Goal: Transaction & Acquisition: Purchase product/service

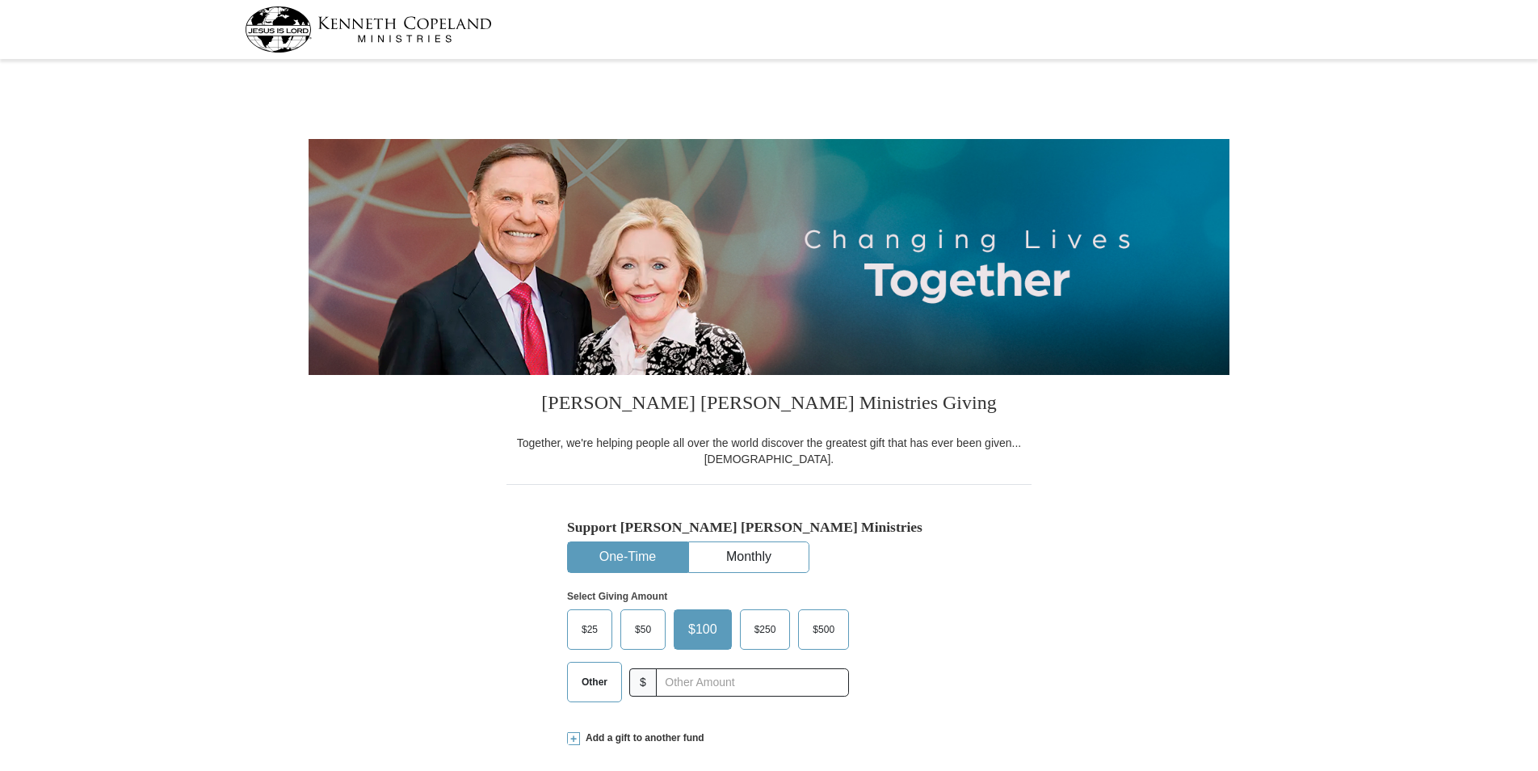
select select "OK"
click at [686, 682] on input "text" at bounding box center [751, 682] width 179 height 28
type input "10.00"
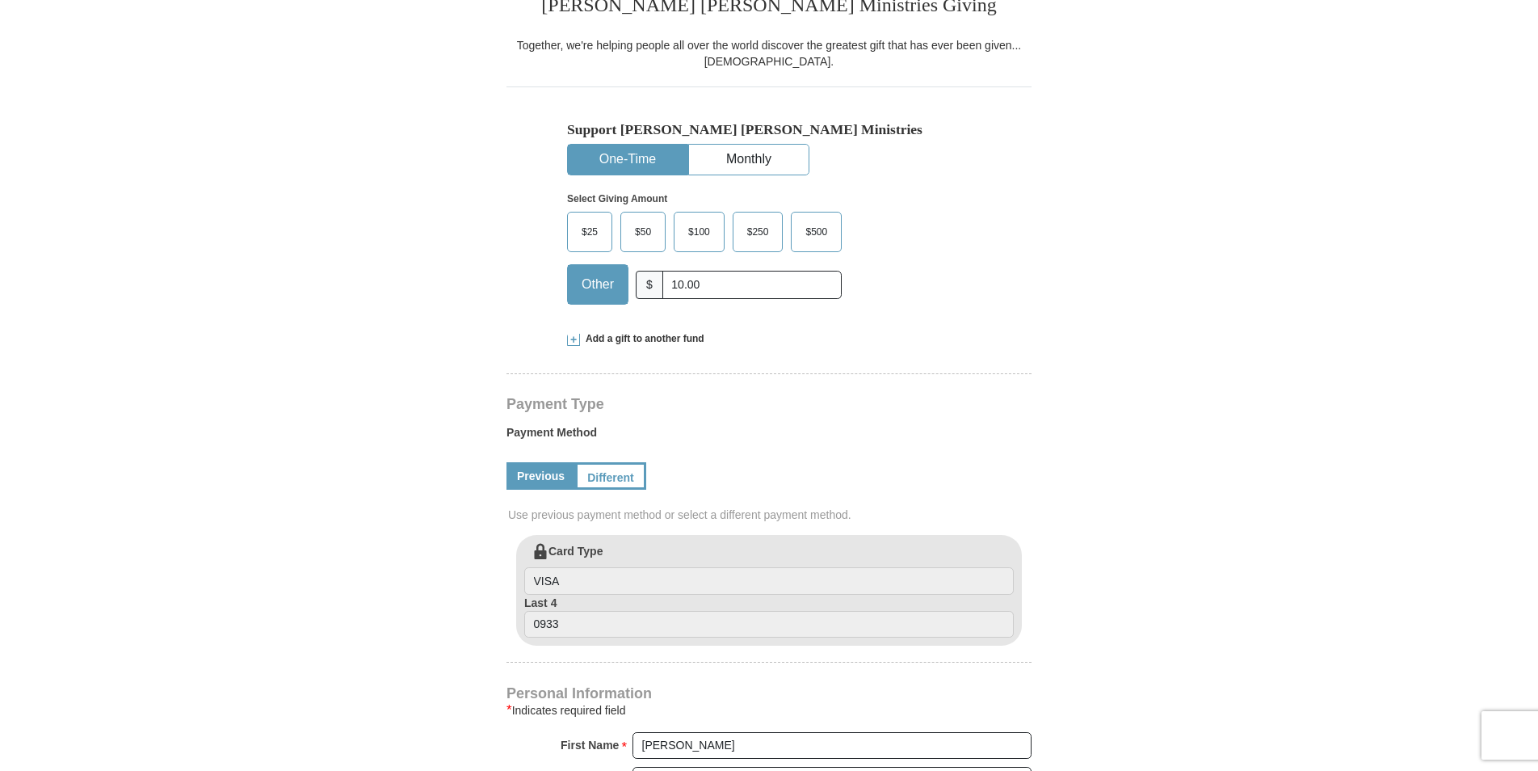
scroll to position [404, 0]
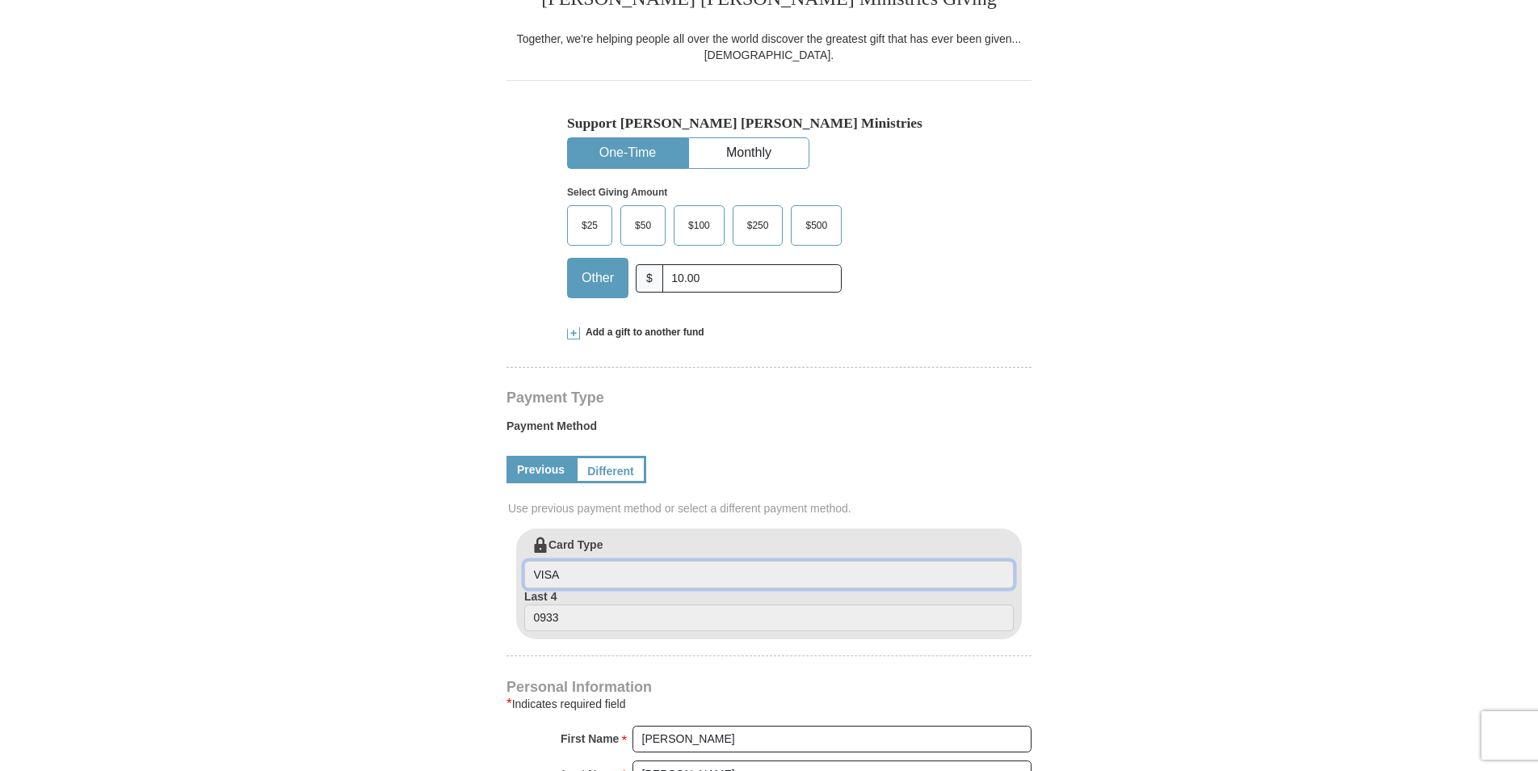
click at [825, 569] on input "VISA" at bounding box center [768, 574] width 489 height 27
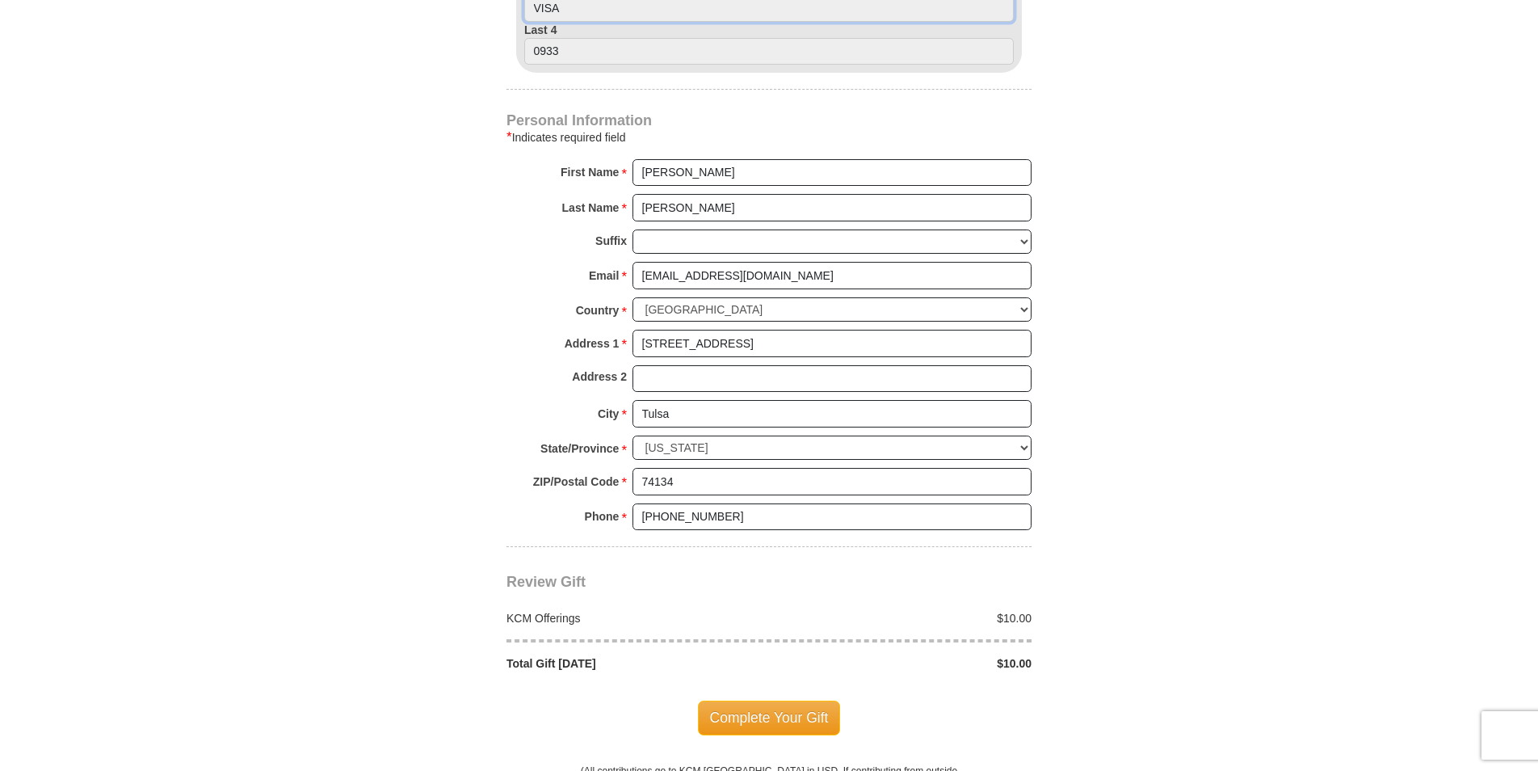
scroll to position [1292, 0]
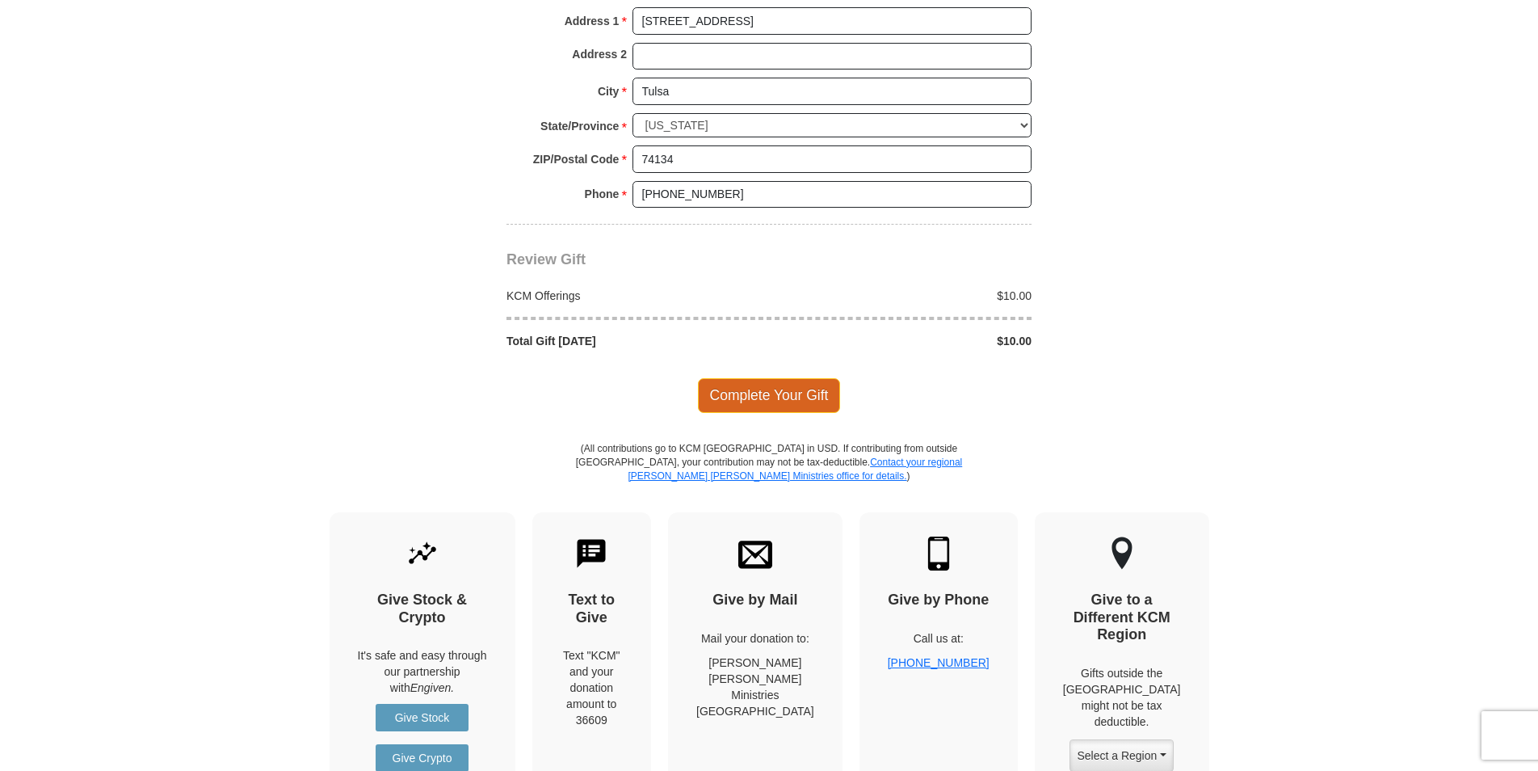
click at [746, 397] on span "Complete Your Gift" at bounding box center [769, 395] width 143 height 34
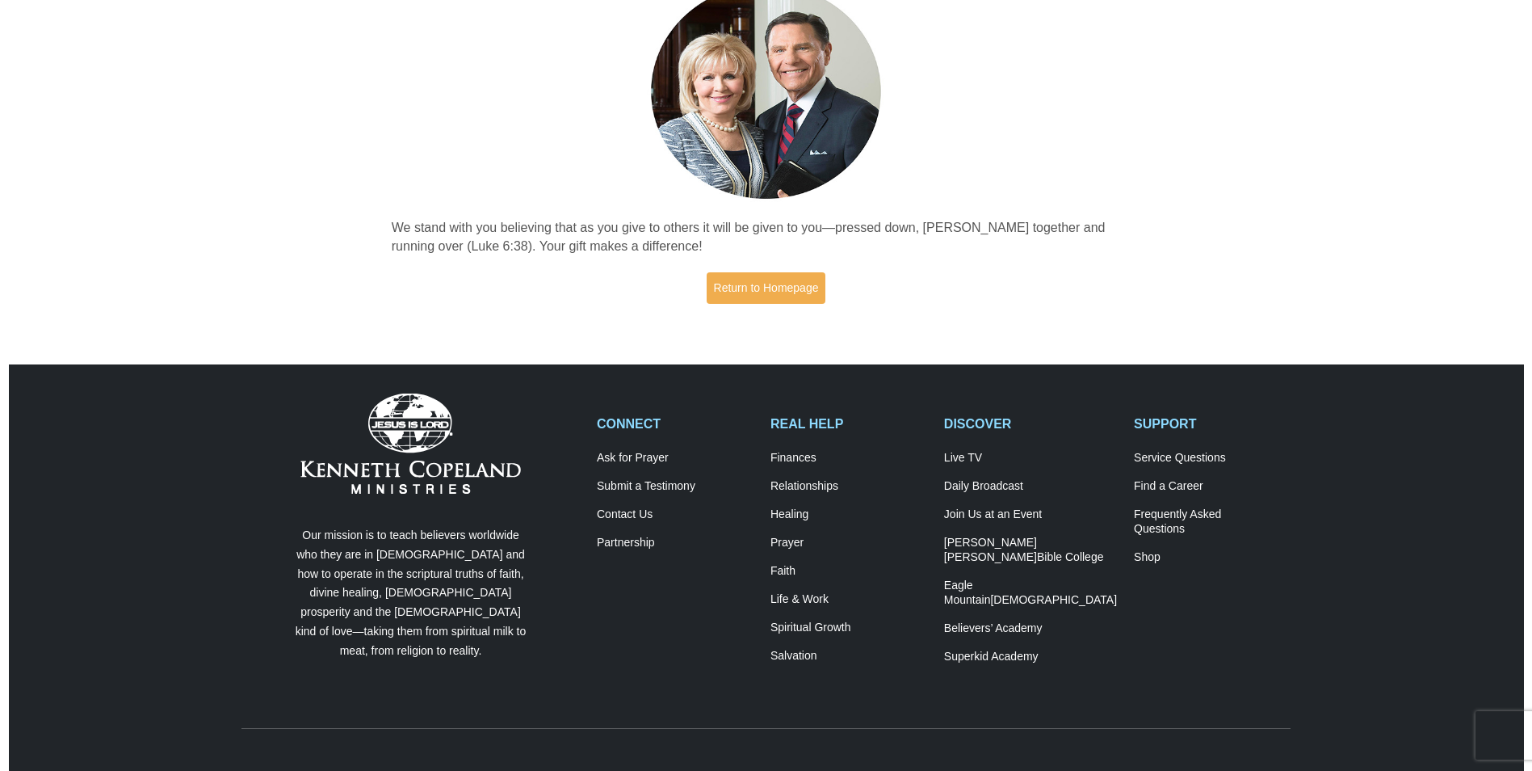
scroll to position [162, 0]
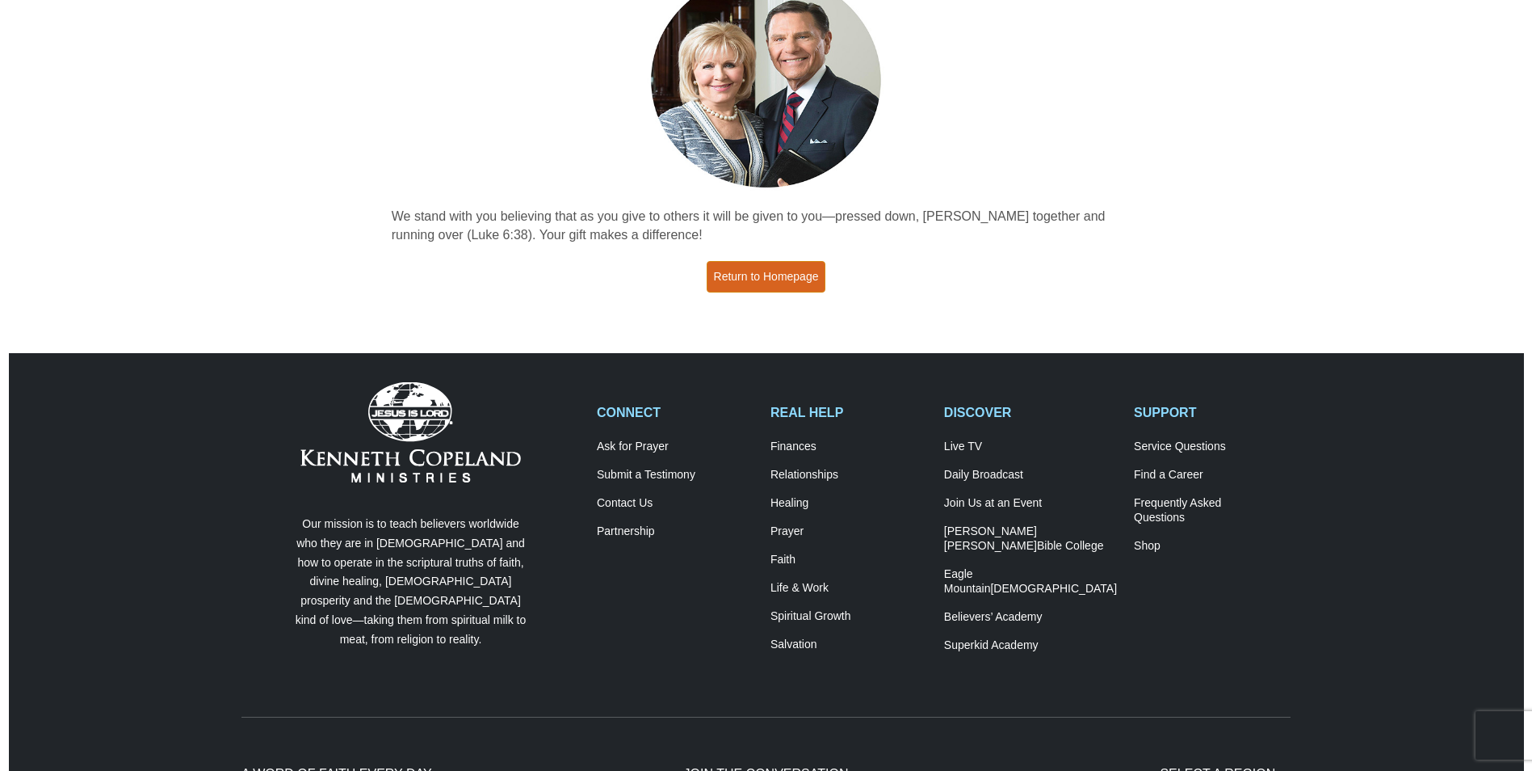
click at [776, 278] on link "Return to Homepage" at bounding box center [767, 276] width 120 height 31
